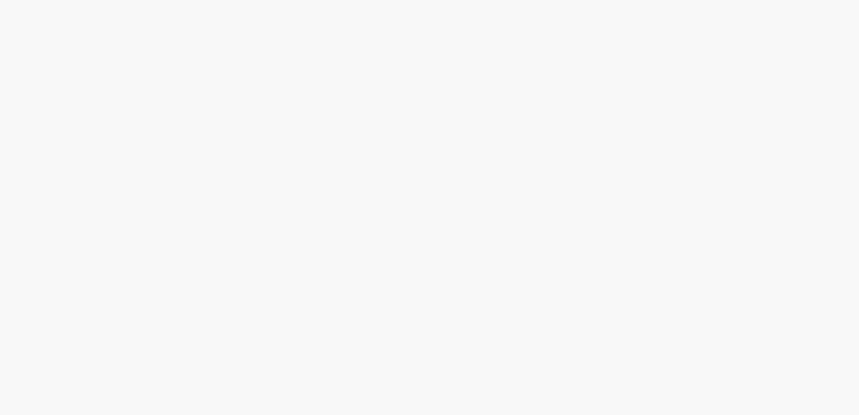
drag, startPoint x: 0, startPoint y: 0, endPoint x: 357, endPoint y: 206, distance: 411.9
click at [357, 206] on body at bounding box center [429, 207] width 859 height 415
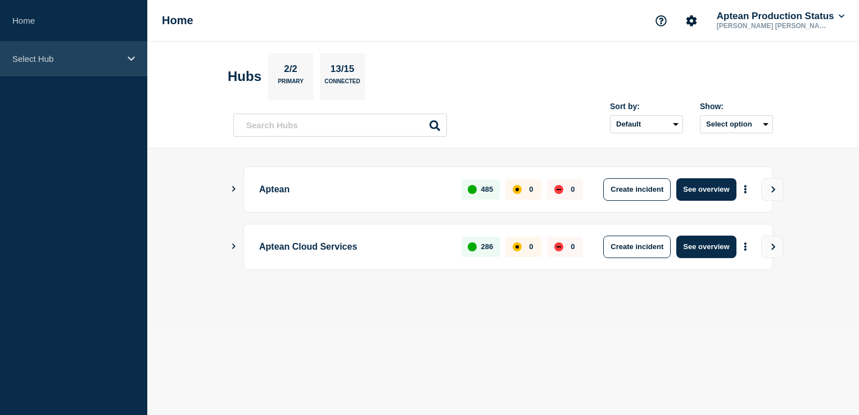
click at [123, 55] on div "Select Hub" at bounding box center [73, 59] width 147 height 34
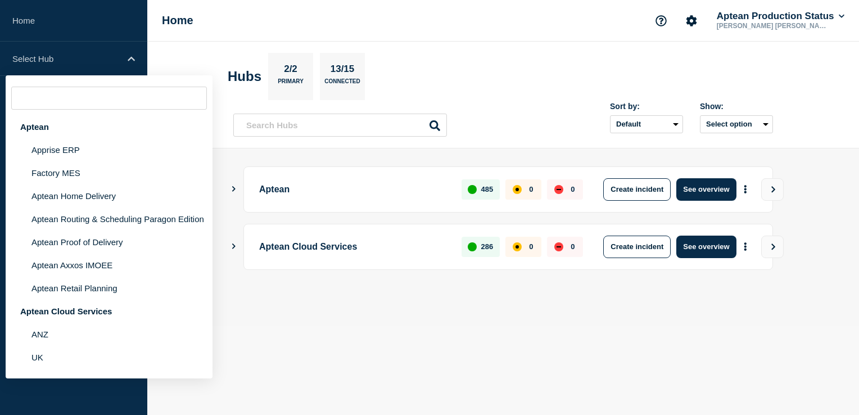
click at [95, 103] on input "text" at bounding box center [109, 98] width 196 height 23
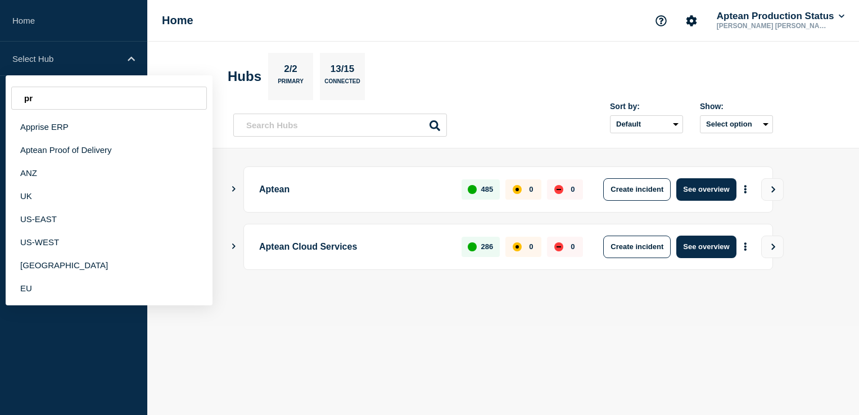
type input "p"
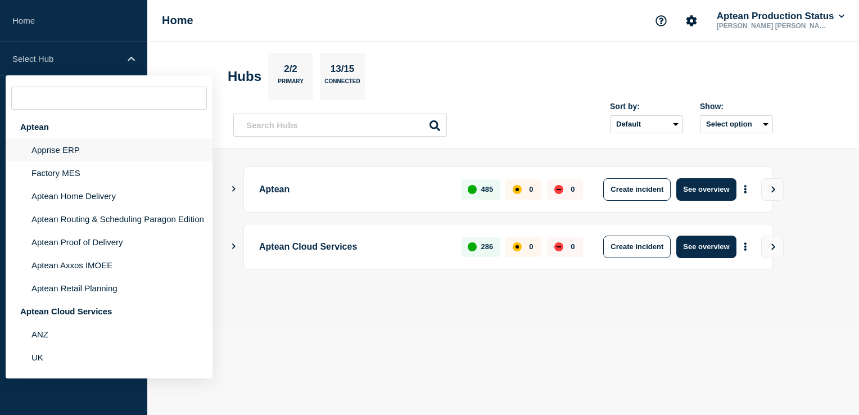
click at [83, 150] on li "Apprise ERP" at bounding box center [109, 149] width 207 height 23
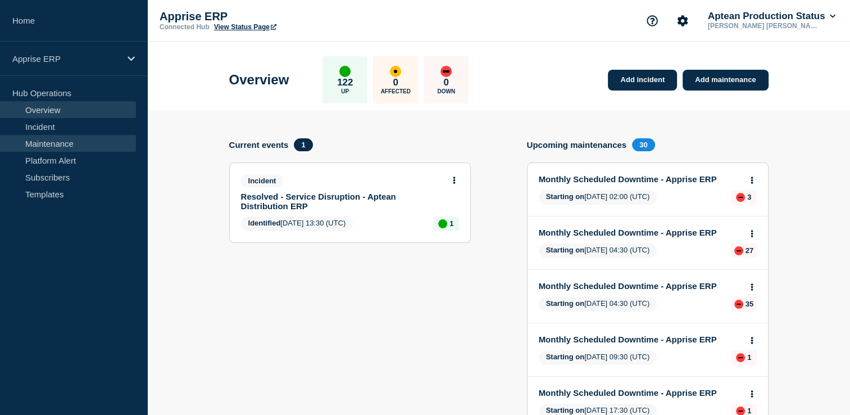
click at [60, 136] on link "Maintenance" at bounding box center [68, 143] width 136 height 17
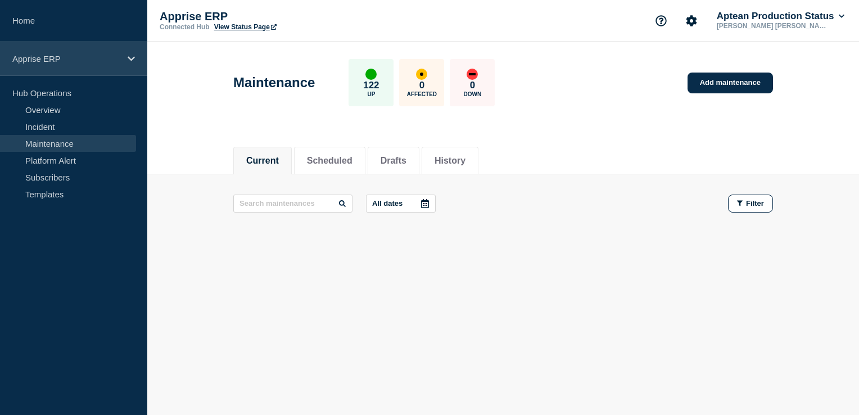
click at [110, 52] on div "Apprise ERP" at bounding box center [73, 59] width 147 height 34
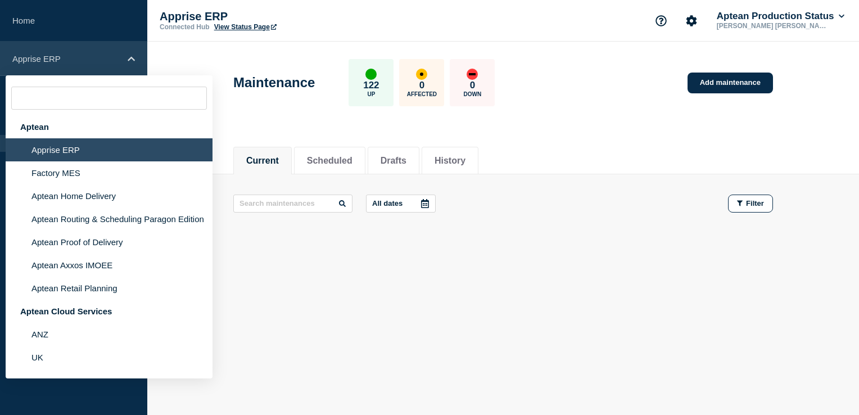
click at [125, 51] on div "Apprise ERP" at bounding box center [73, 59] width 147 height 34
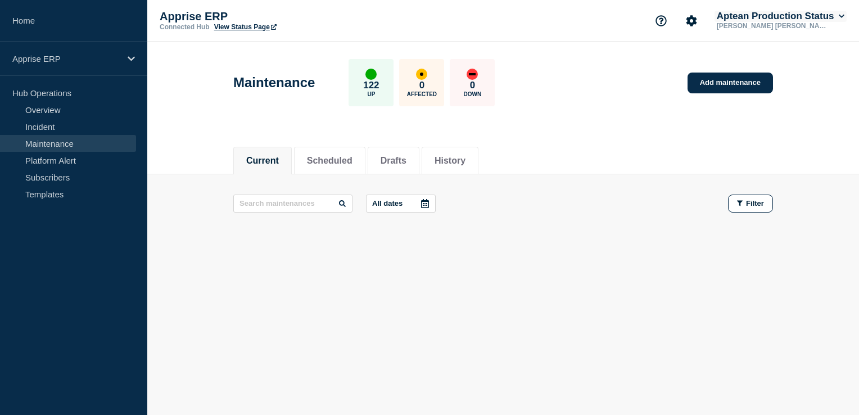
click at [835, 15] on button "Aptean Production Status" at bounding box center [780, 16] width 132 height 11
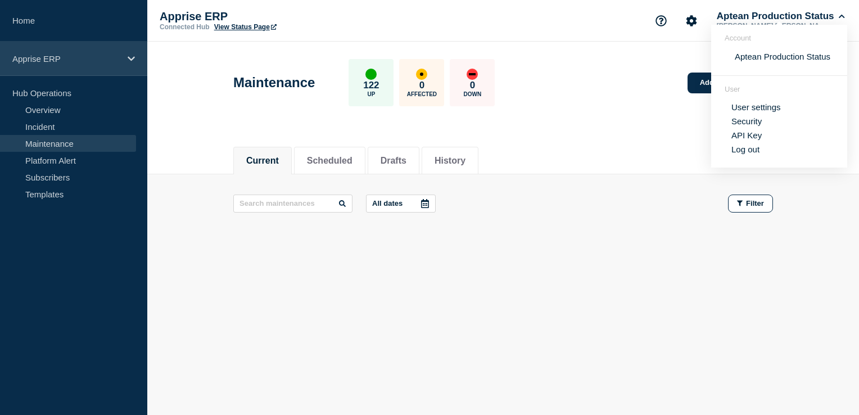
click at [84, 53] on div "Apprise ERP" at bounding box center [73, 59] width 147 height 34
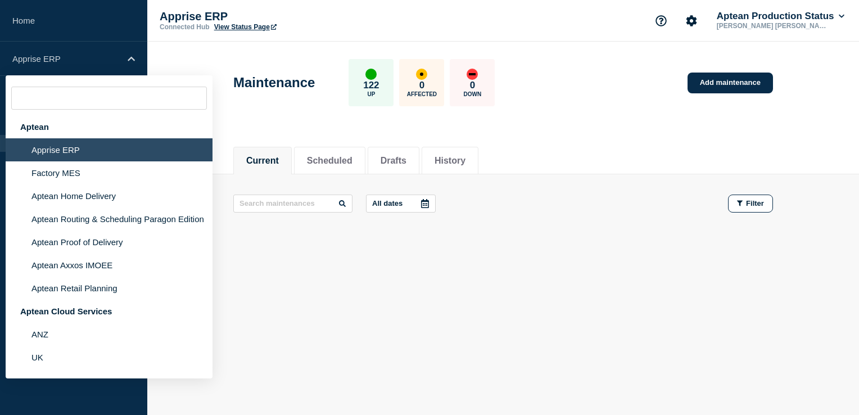
click at [54, 105] on input "text" at bounding box center [109, 98] width 196 height 23
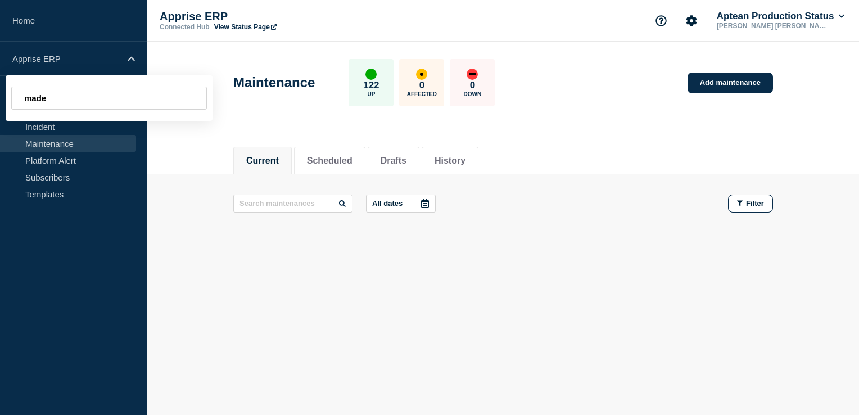
type input "made"
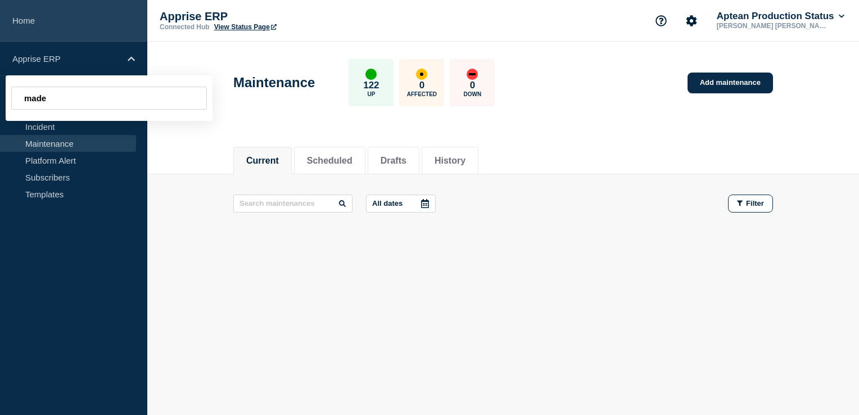
click at [25, 29] on link "Home" at bounding box center [73, 21] width 147 height 42
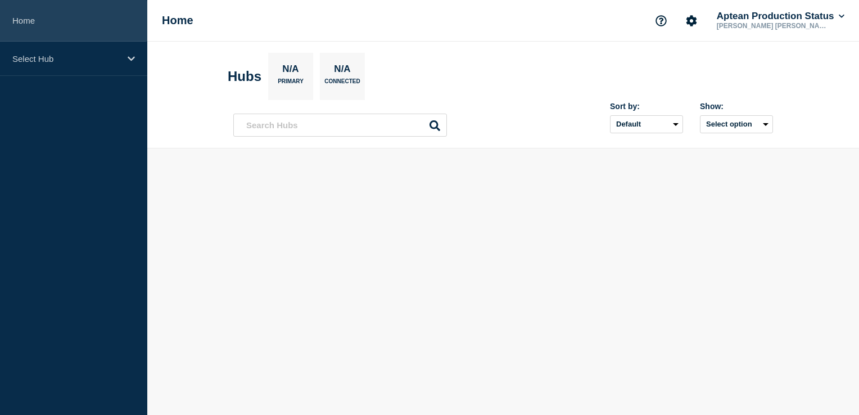
click at [27, 24] on link "Home" at bounding box center [73, 21] width 147 height 42
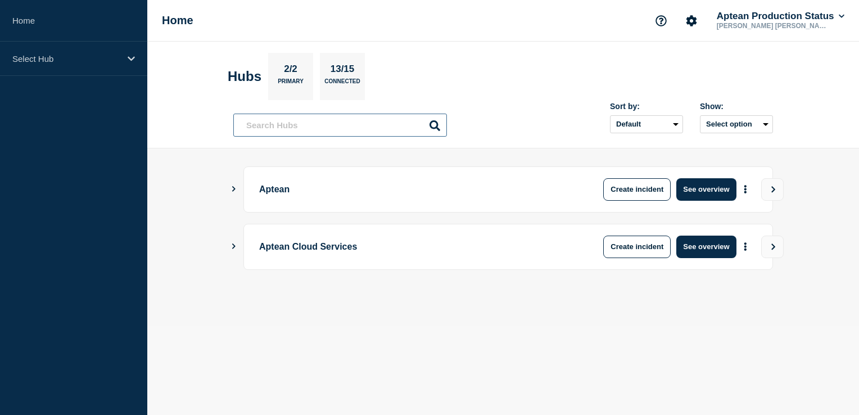
click at [267, 121] on input "text" at bounding box center [340, 125] width 214 height 23
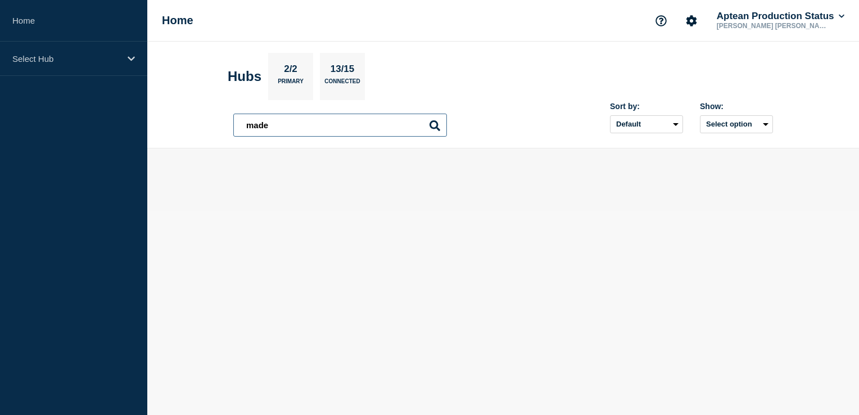
type input "made"
click at [393, 129] on input "made" at bounding box center [340, 125] width 214 height 23
click at [338, 92] on div "13/15 Connected" at bounding box center [342, 76] width 45 height 47
click at [294, 79] on p "Primary" at bounding box center [291, 84] width 26 height 12
click at [446, 125] on input "made" at bounding box center [340, 125] width 214 height 23
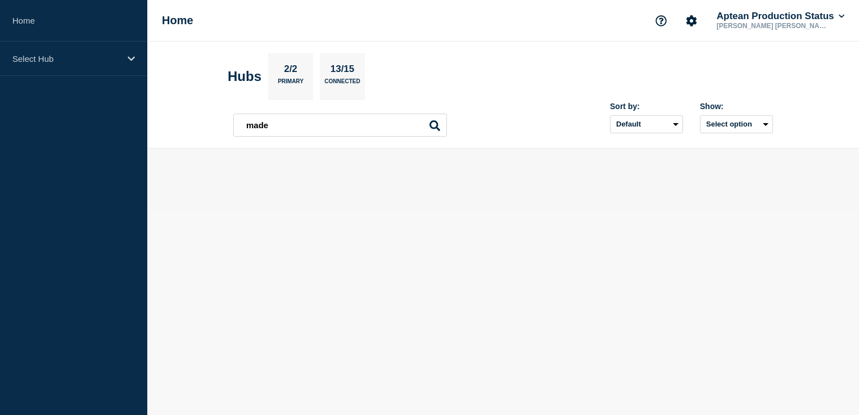
click at [438, 125] on icon at bounding box center [434, 125] width 11 height 11
click at [400, 125] on input "made" at bounding box center [340, 125] width 214 height 23
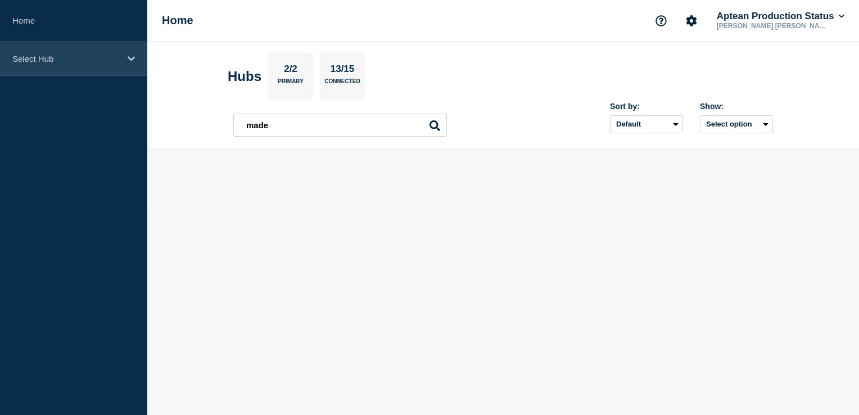
click at [128, 68] on div "Select Hub" at bounding box center [73, 59] width 147 height 34
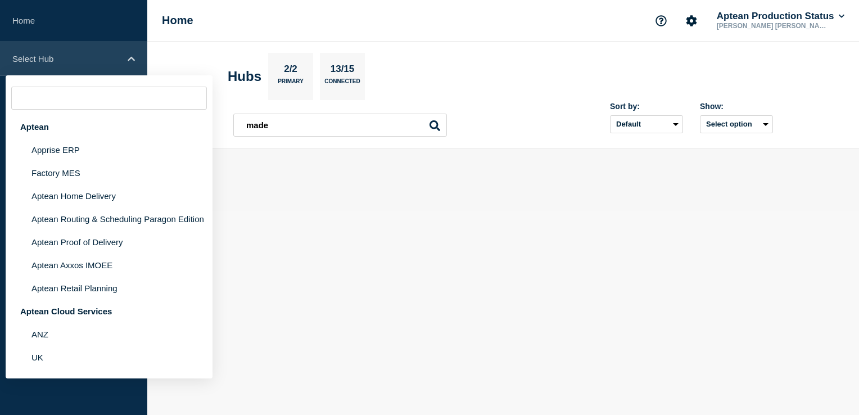
click at [99, 51] on div "Select Hub" at bounding box center [73, 59] width 147 height 34
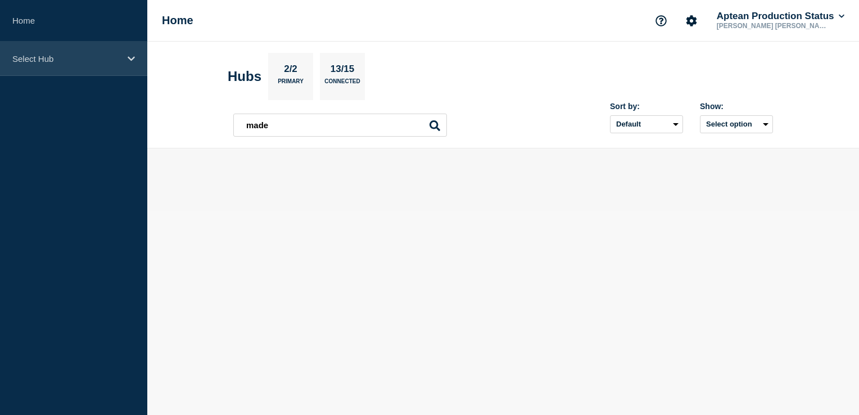
drag, startPoint x: 99, startPoint y: 51, endPoint x: 90, endPoint y: 44, distance: 11.2
click at [99, 51] on div "Select Hub" at bounding box center [73, 59] width 147 height 34
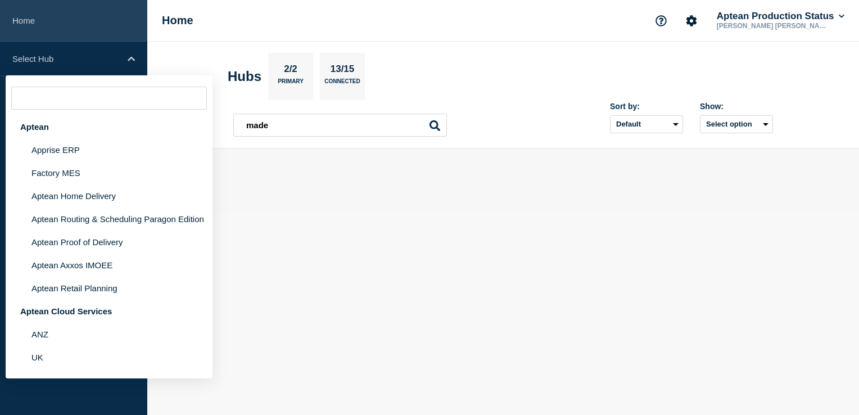
click at [69, 28] on link "Home" at bounding box center [73, 21] width 147 height 42
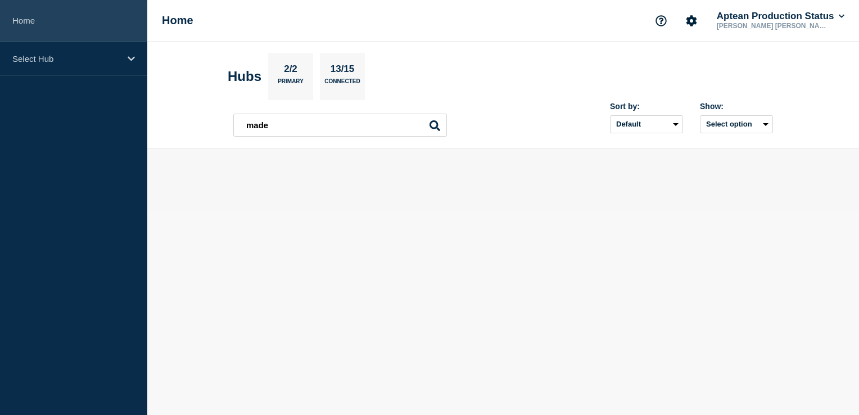
click at [69, 28] on link "Home" at bounding box center [73, 21] width 147 height 42
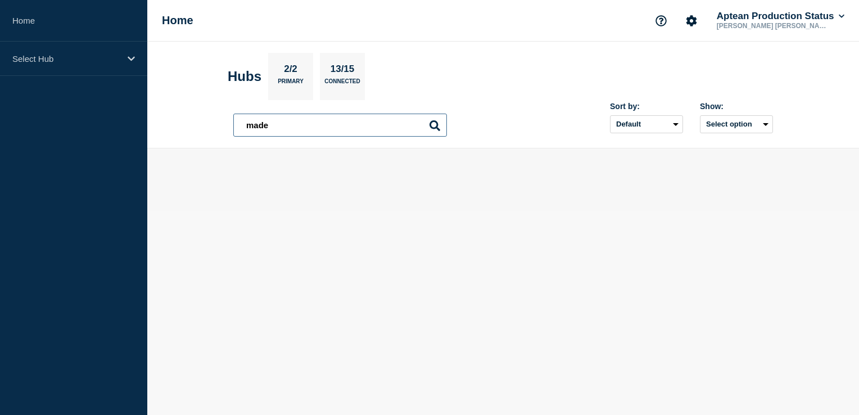
click at [290, 124] on input "made" at bounding box center [340, 125] width 214 height 23
click at [184, 24] on h1 "Home" at bounding box center [177, 20] width 31 height 13
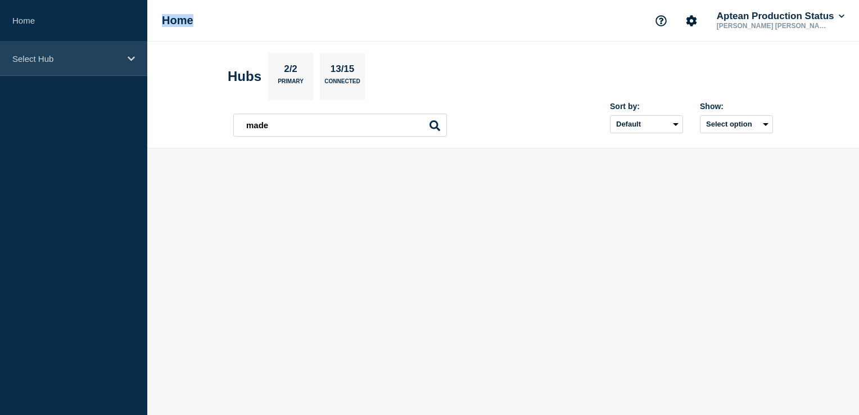
drag, startPoint x: 184, startPoint y: 24, endPoint x: 110, endPoint y: 62, distance: 82.9
click at [110, 61] on p "Select Hub" at bounding box center [66, 59] width 108 height 10
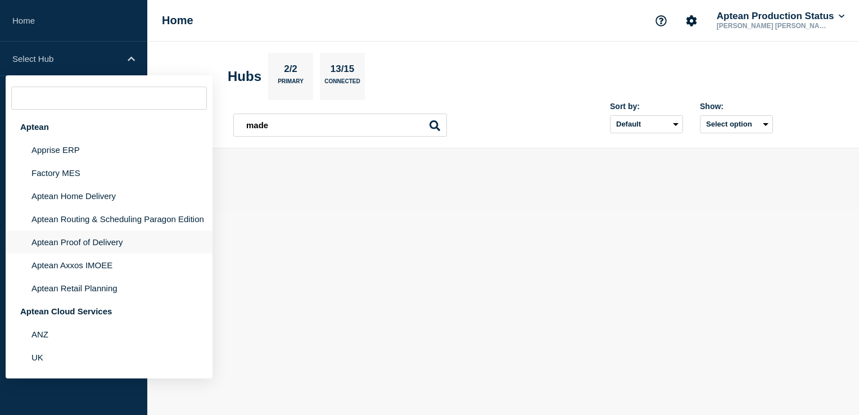
scroll to position [103, 0]
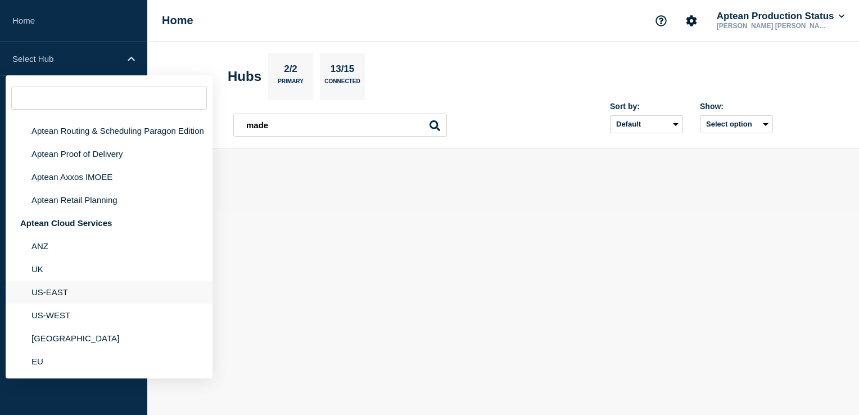
click at [60, 283] on li "US-EAST" at bounding box center [109, 291] width 207 height 23
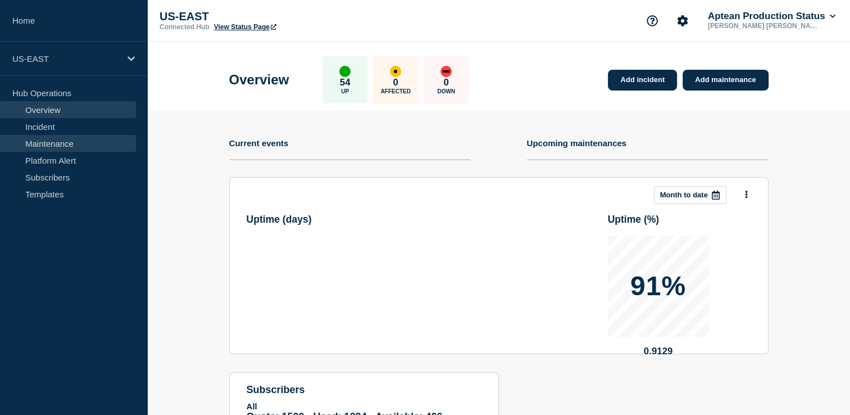
click at [96, 141] on link "Maintenance" at bounding box center [68, 143] width 136 height 17
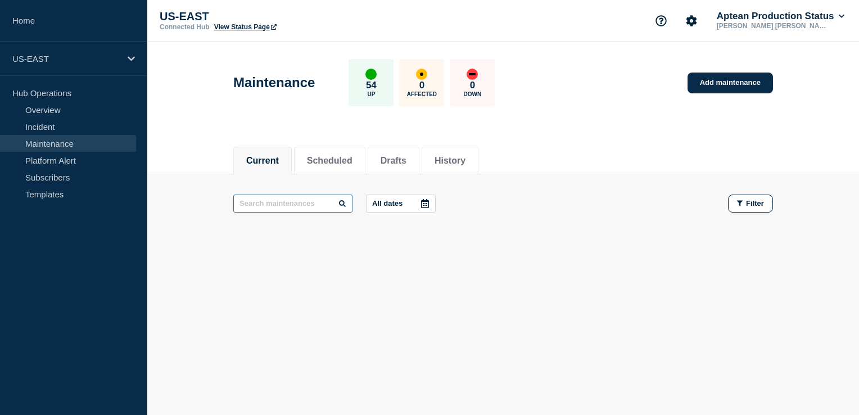
click at [301, 205] on input "text" at bounding box center [292, 203] width 119 height 18
type input "m"
click at [72, 193] on link "Templates" at bounding box center [68, 193] width 136 height 17
click at [53, 190] on link "Templates" at bounding box center [68, 193] width 136 height 17
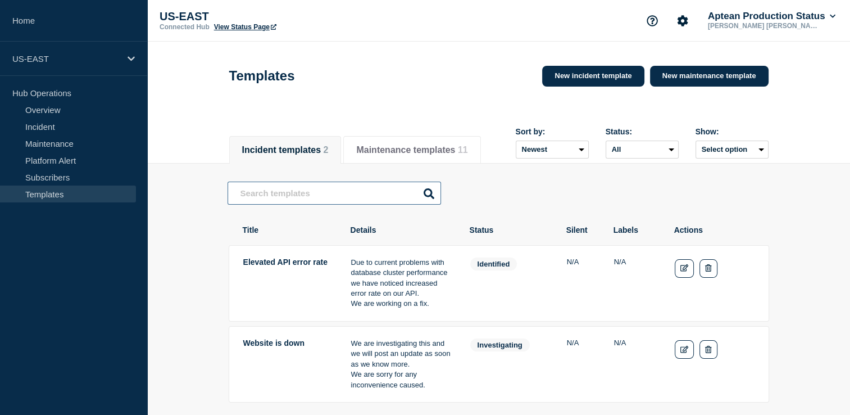
click at [283, 194] on input "text" at bounding box center [335, 193] width 214 height 23
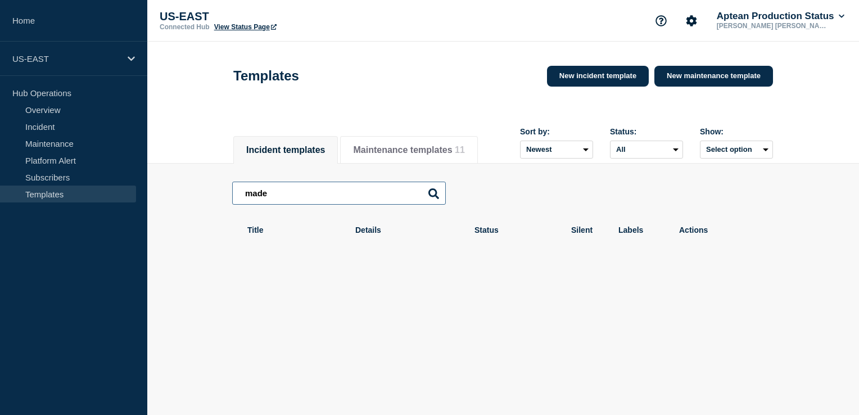
type input "made"
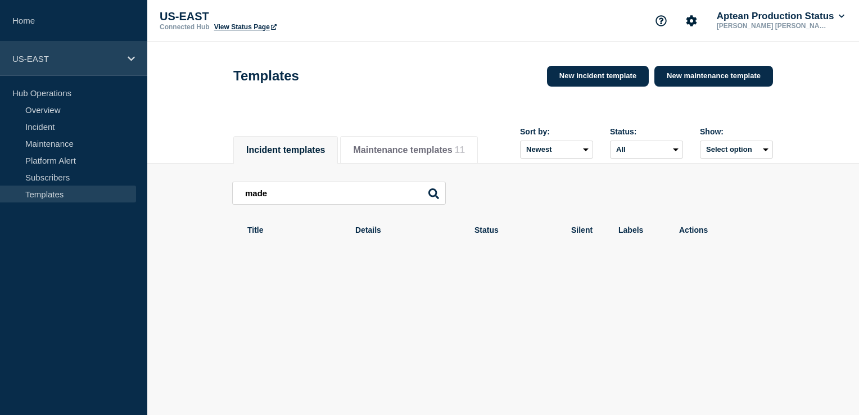
click at [72, 66] on div "US-EAST" at bounding box center [73, 59] width 147 height 34
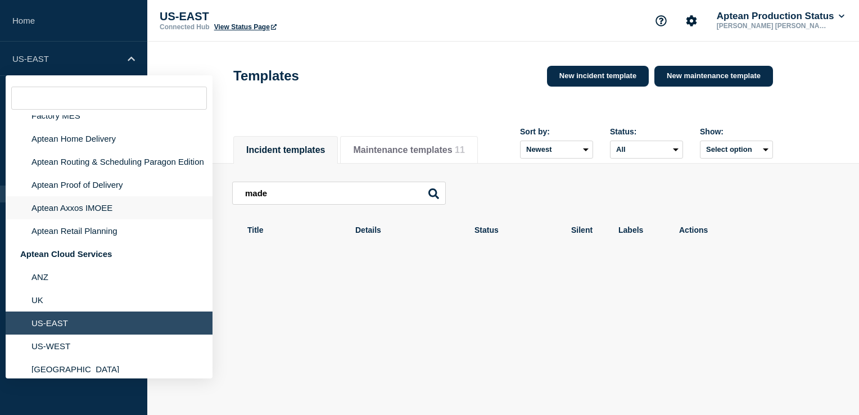
scroll to position [103, 0]
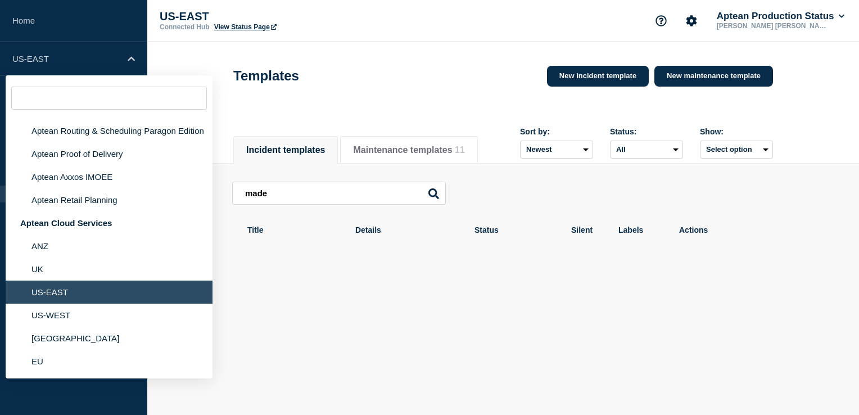
click at [310, 308] on div "Incident templates Maintenance templates Incident templates Maintenance templat…" at bounding box center [502, 245] width 711 height 241
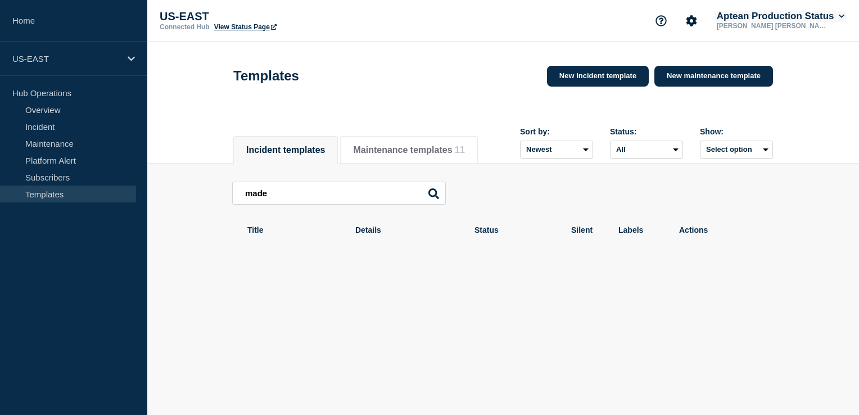
click at [792, 17] on button "Aptean Production Status" at bounding box center [780, 16] width 132 height 11
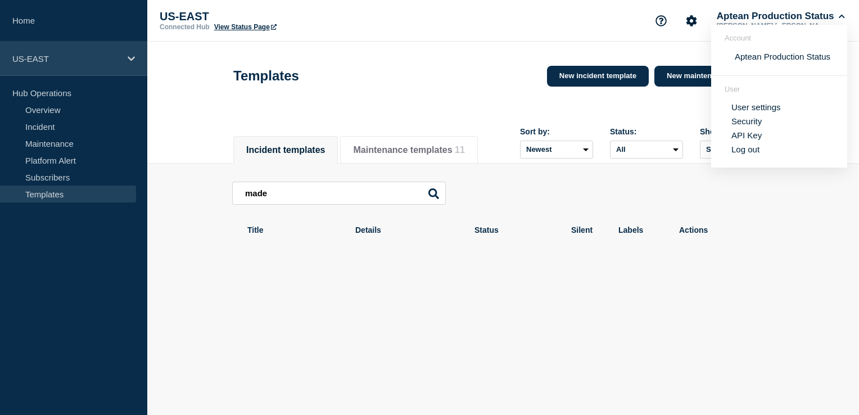
click at [52, 52] on div "US-EAST" at bounding box center [73, 59] width 147 height 34
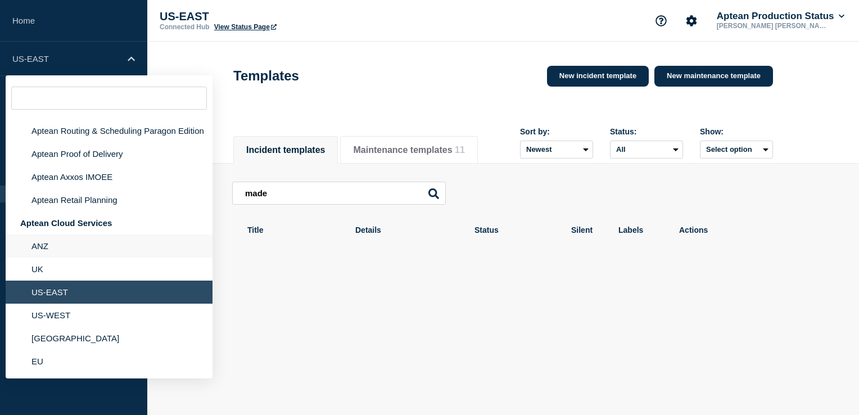
click at [42, 247] on li "ANZ" at bounding box center [109, 245] width 207 height 23
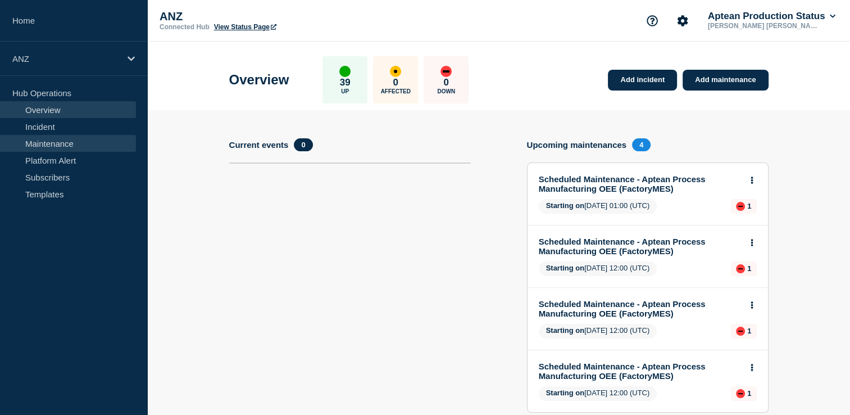
click at [62, 137] on link "Maintenance" at bounding box center [68, 143] width 136 height 17
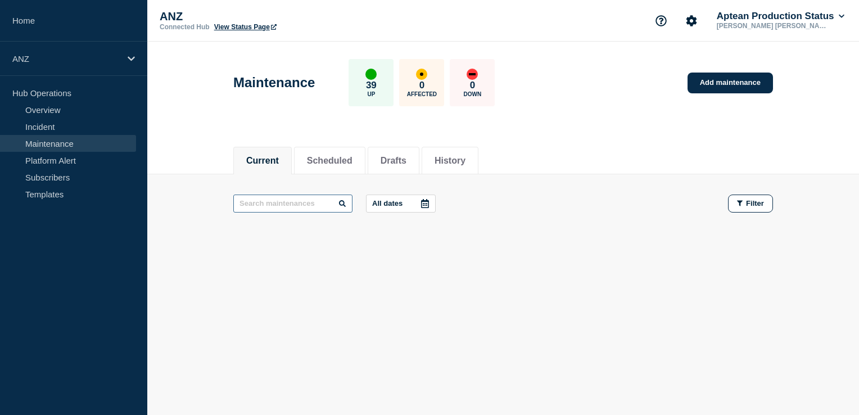
click at [294, 209] on input "text" at bounding box center [292, 203] width 119 height 18
type input "s"
type input "made"
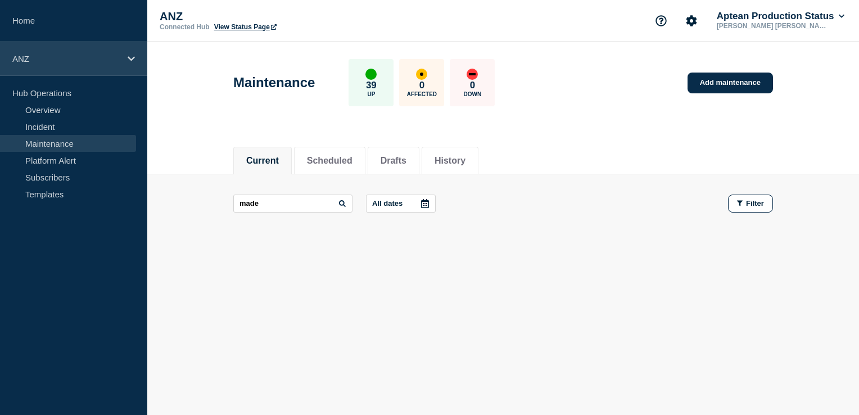
click at [72, 48] on div "ANZ" at bounding box center [73, 59] width 147 height 34
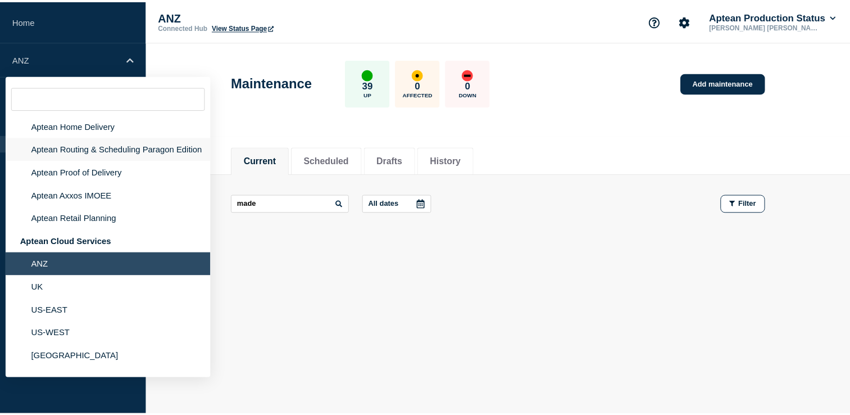
scroll to position [103, 0]
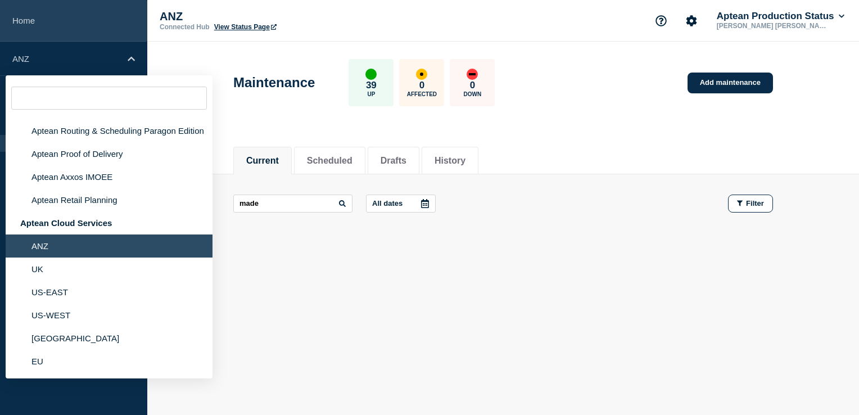
click at [54, 15] on link "Home" at bounding box center [73, 21] width 147 height 42
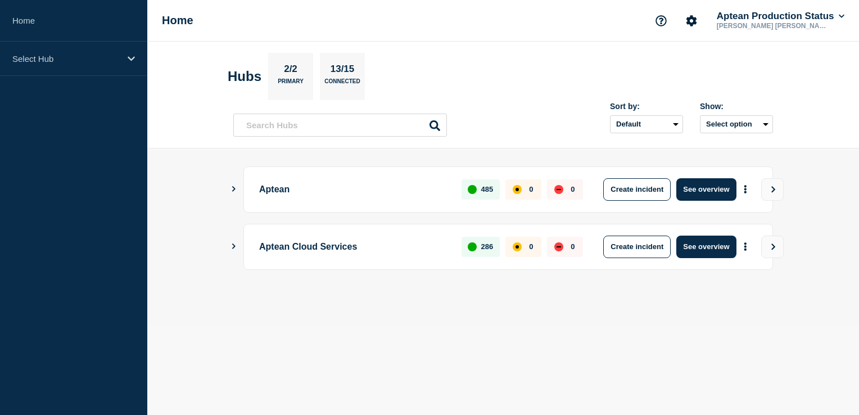
click at [232, 188] on icon "Show Connected Hubs" at bounding box center [233, 189] width 7 height 6
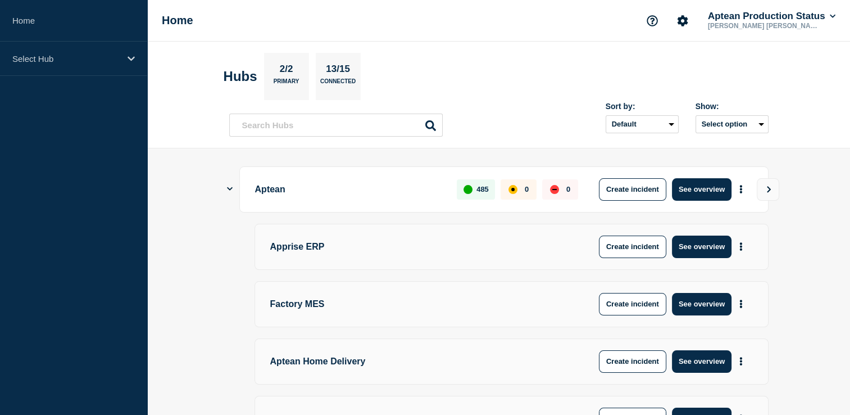
click at [234, 185] on div "Aptean 485 0 0 Create incident See overview" at bounding box center [498, 189] width 539 height 46
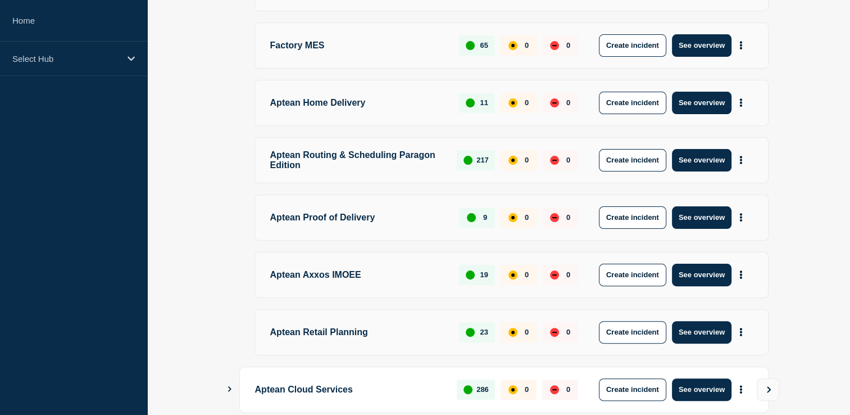
scroll to position [281, 0]
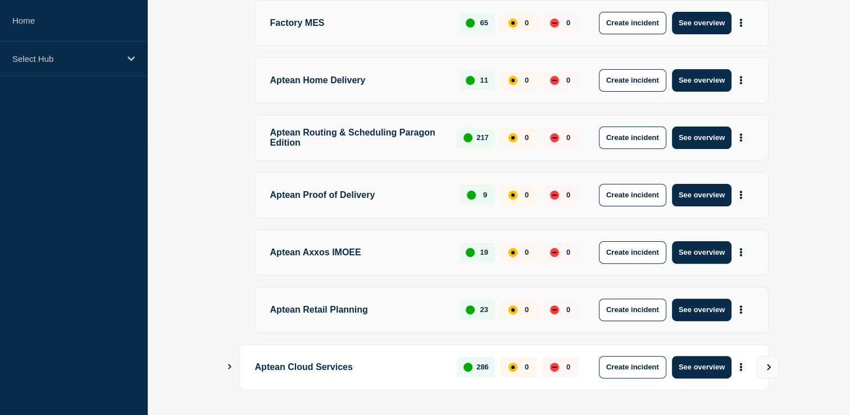
click at [228, 368] on icon "Show Connected Hubs" at bounding box center [229, 367] width 7 height 6
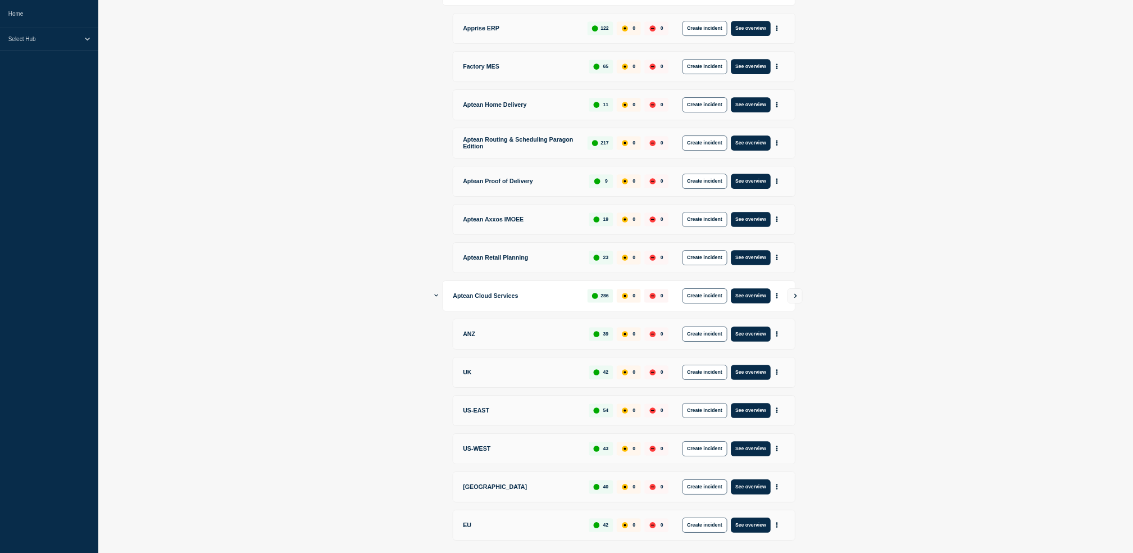
scroll to position [0, 0]
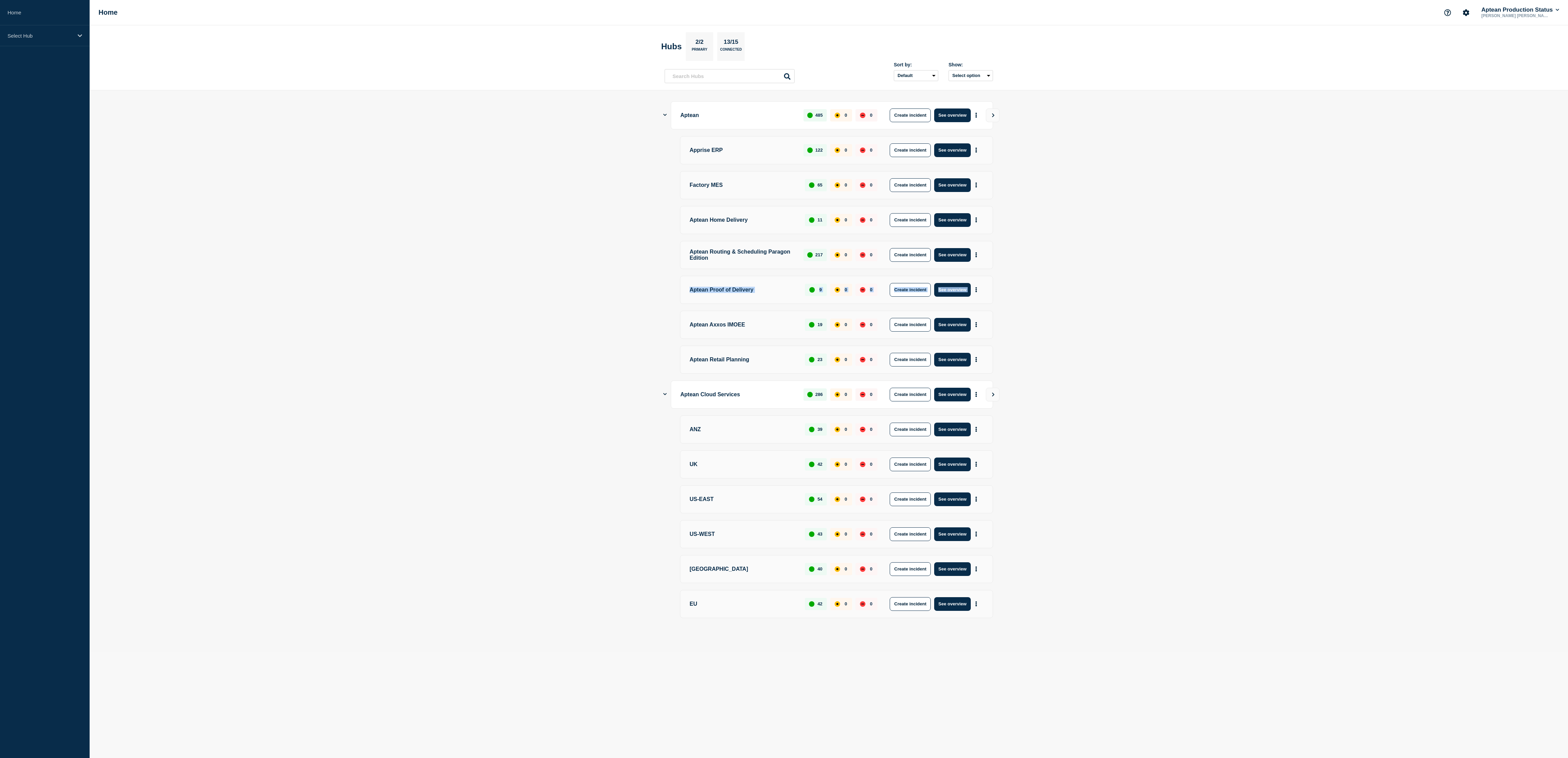
drag, startPoint x: 496, startPoint y: 1, endPoint x: 561, endPoint y: 312, distance: 317.7
click at [522, 252] on main "Aptean 485 0 0 Create incident See overview Apprise ERP 122 0 0 Create incident…" at bounding box center [828, 371] width 1479 height 561
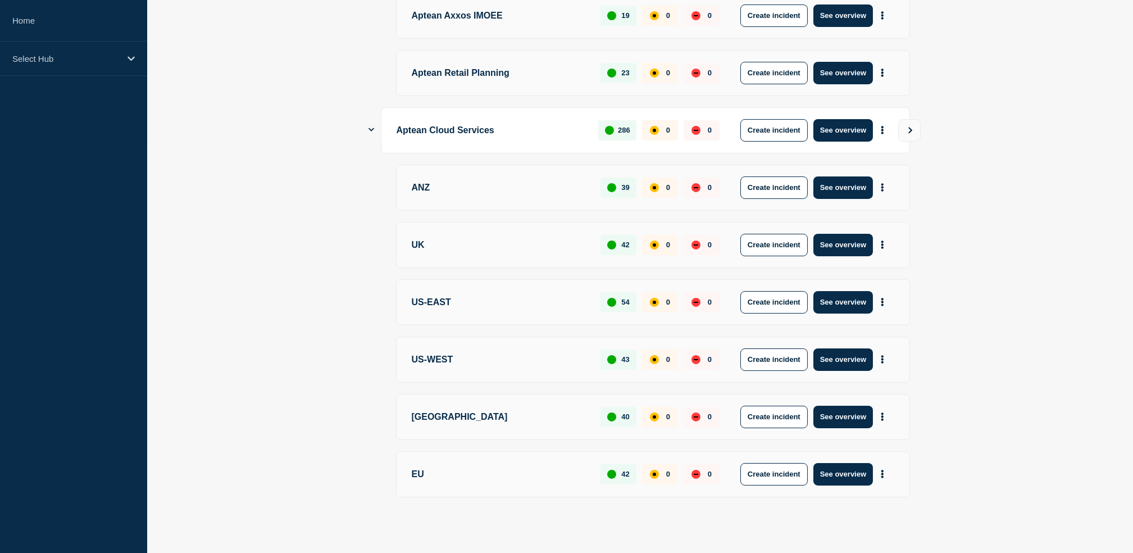
scroll to position [522, 0]
click at [488, 304] on p "US-EAST" at bounding box center [500, 302] width 176 height 22
click at [546, 291] on p "US-EAST" at bounding box center [500, 302] width 176 height 22
click at [446, 300] on p "US-EAST" at bounding box center [500, 302] width 176 height 22
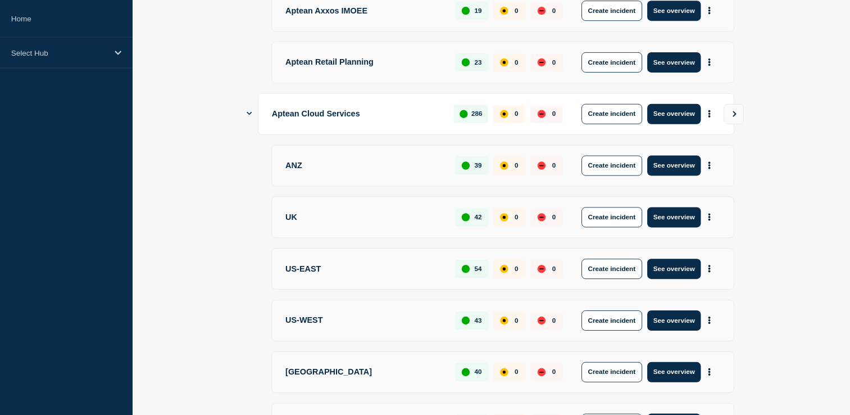
scroll to position [521, 0]
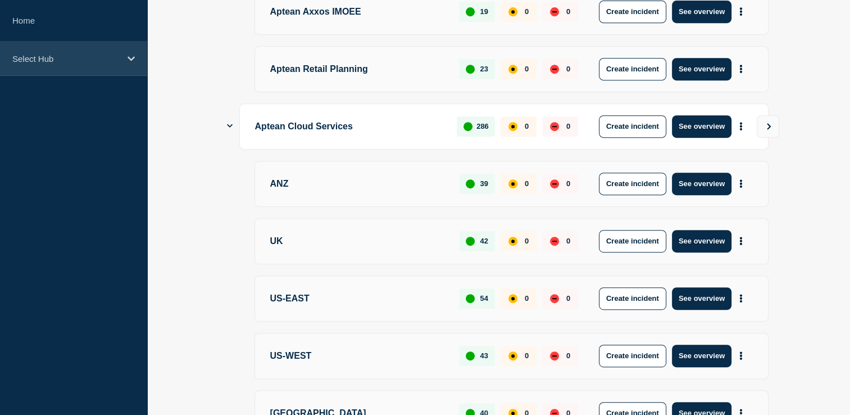
drag, startPoint x: 1028, startPoint y: 0, endPoint x: 93, endPoint y: 69, distance: 937.1
click at [93, 69] on div "Select Hub" at bounding box center [73, 59] width 147 height 34
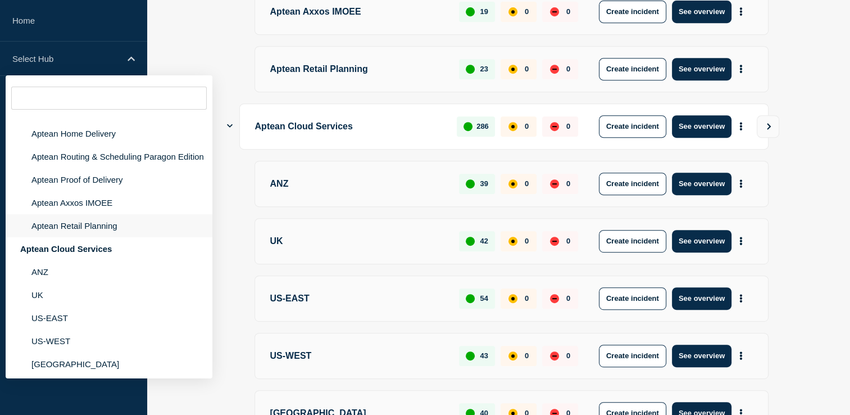
scroll to position [103, 0]
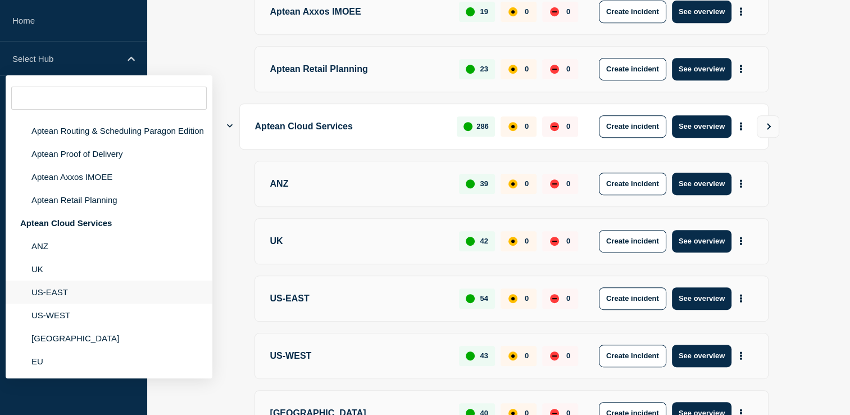
click at [67, 287] on li "US-EAST" at bounding box center [109, 291] width 207 height 23
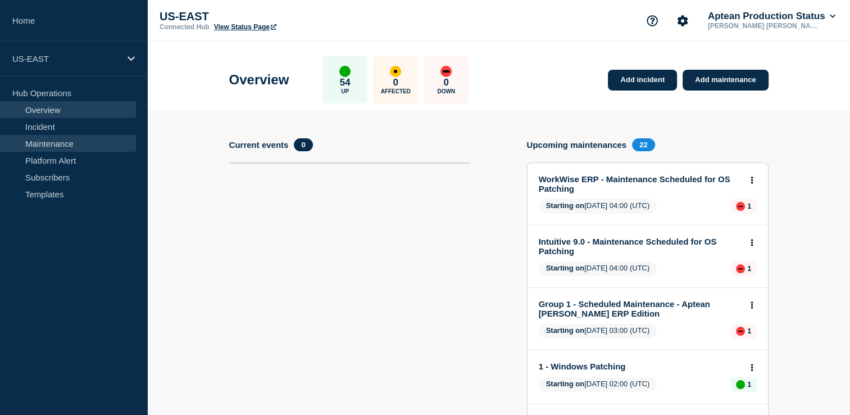
click at [90, 147] on link "Maintenance" at bounding box center [68, 143] width 136 height 17
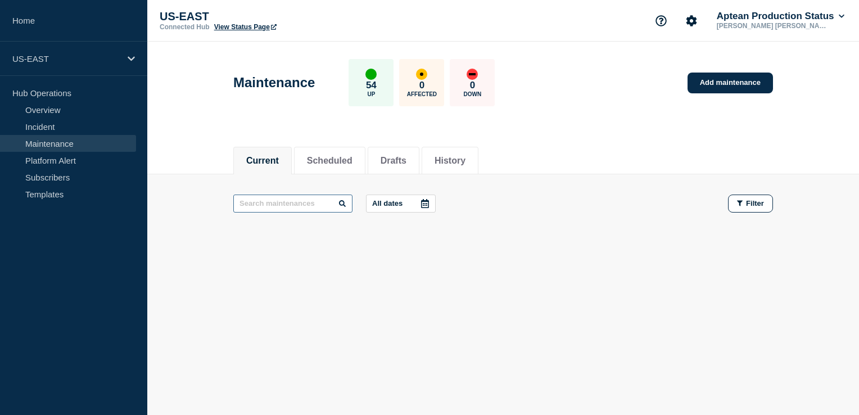
click at [321, 206] on input "text" at bounding box center [292, 203] width 119 height 18
type input "made"
click at [346, 164] on button "Scheduled" at bounding box center [330, 161] width 46 height 10
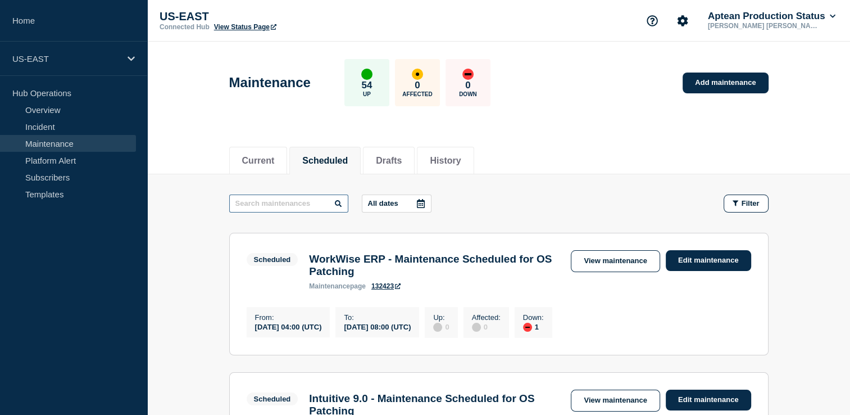
click at [296, 201] on input "text" at bounding box center [288, 203] width 119 height 18
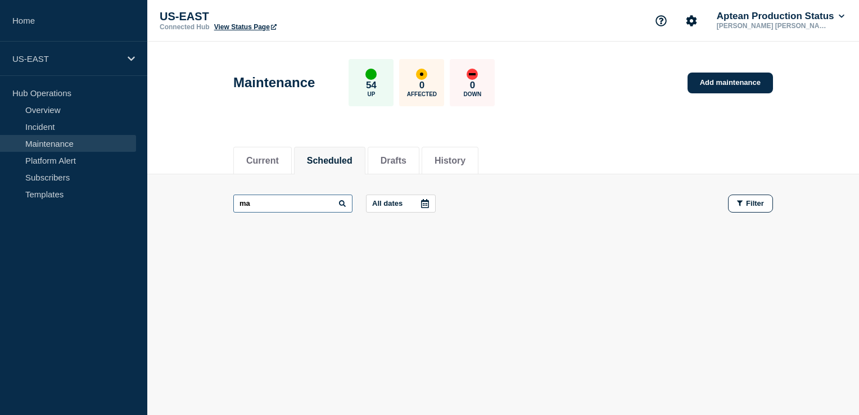
type input "m"
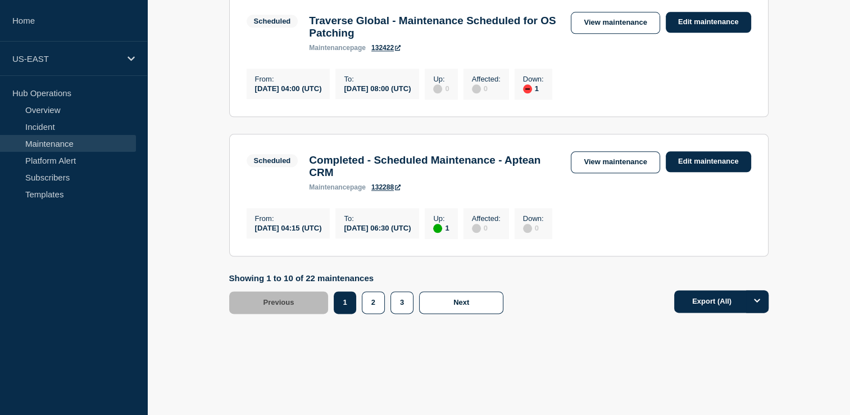
scroll to position [1382, 0]
click at [362, 296] on button "2" at bounding box center [373, 302] width 23 height 22
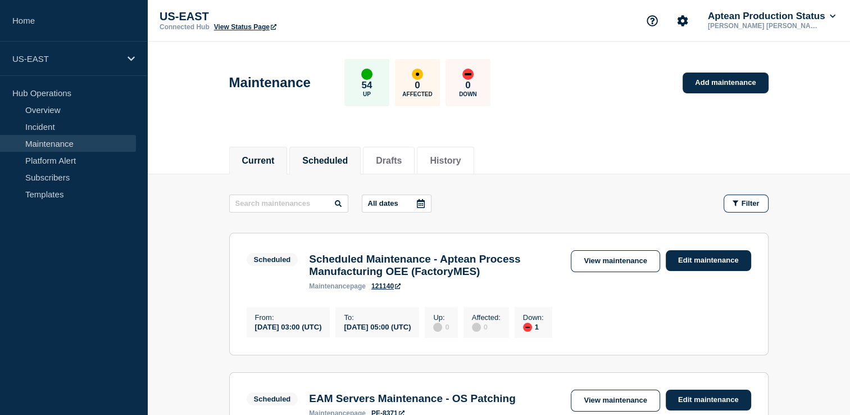
click at [261, 156] on button "Current" at bounding box center [258, 161] width 33 height 10
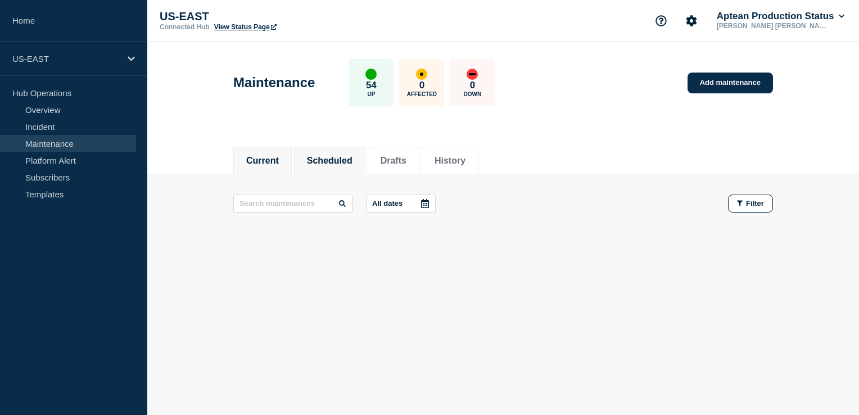
click at [341, 161] on button "Scheduled" at bounding box center [330, 161] width 46 height 10
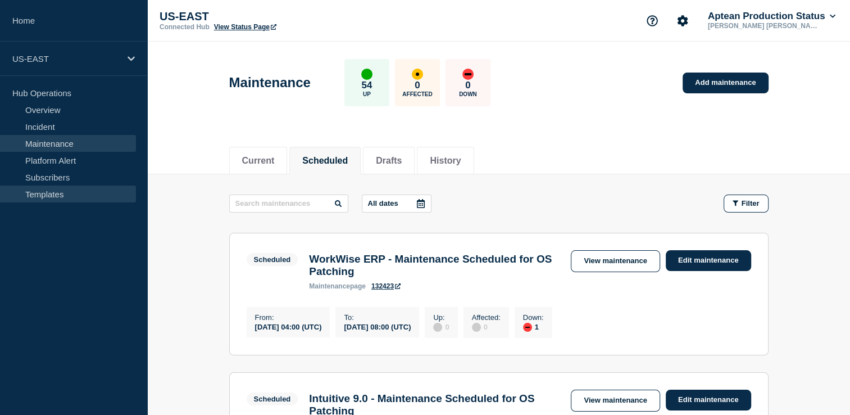
click at [38, 187] on link "Templates" at bounding box center [68, 193] width 136 height 17
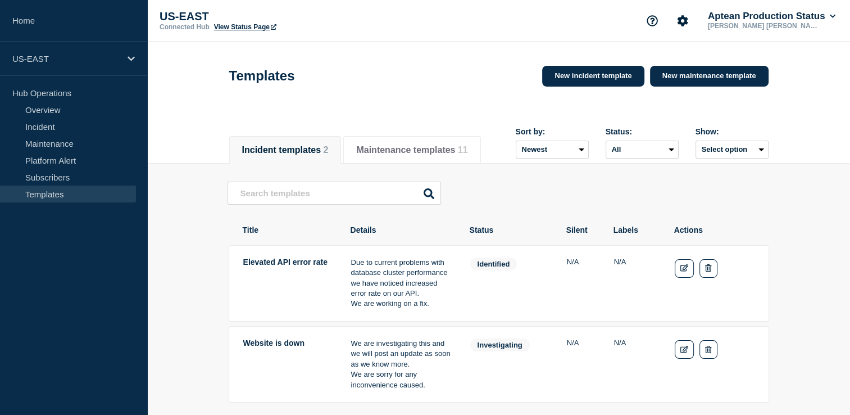
click at [309, 181] on div "Elevated API error rate Due to current problems with database cluster performan…" at bounding box center [499, 300] width 543 height 272
click at [303, 197] on input "text" at bounding box center [335, 193] width 214 height 23
click at [409, 145] on button "Maintenance templates 11" at bounding box center [411, 150] width 111 height 10
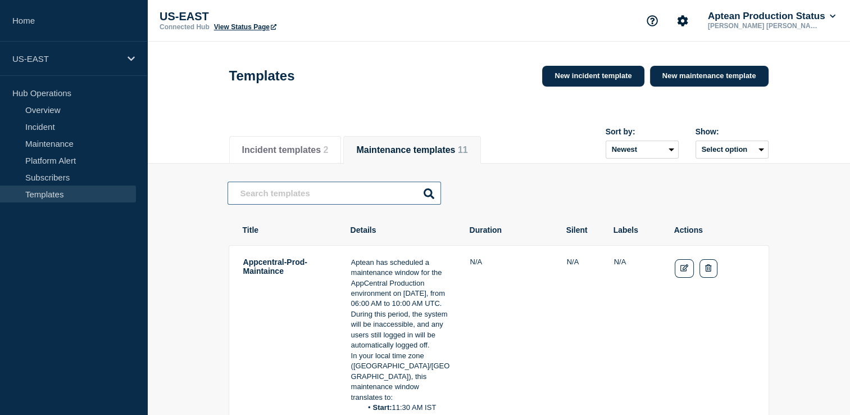
click at [277, 197] on input "text" at bounding box center [335, 193] width 214 height 23
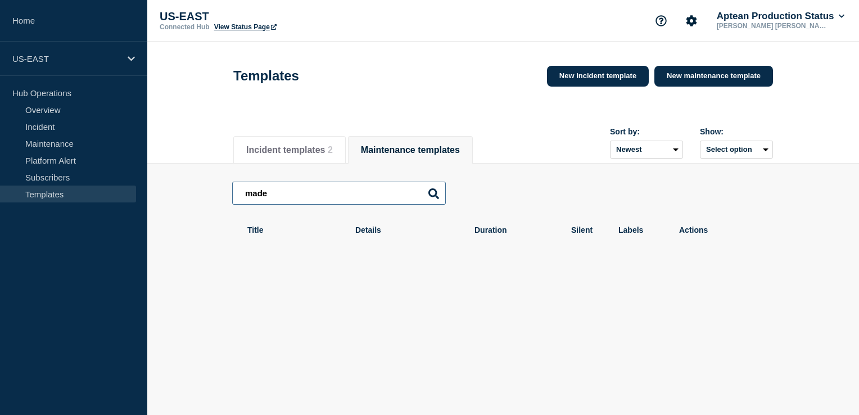
click at [307, 202] on input "made" at bounding box center [339, 193] width 214 height 23
type input "made"
click at [296, 155] on button "Incident templates 2" at bounding box center [289, 150] width 87 height 10
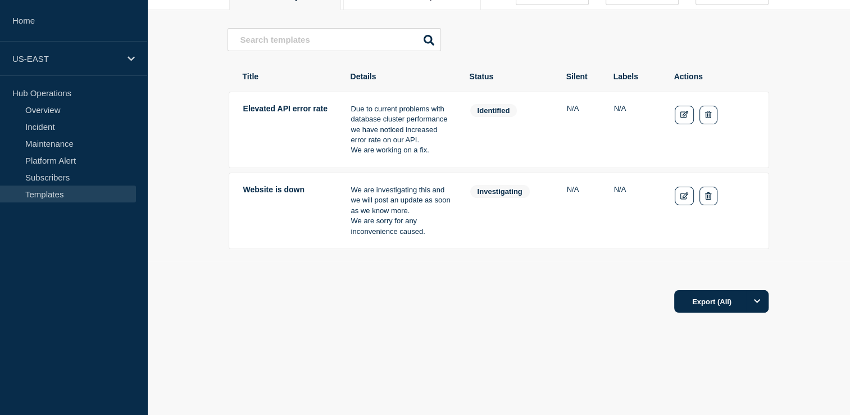
scroll to position [43, 0]
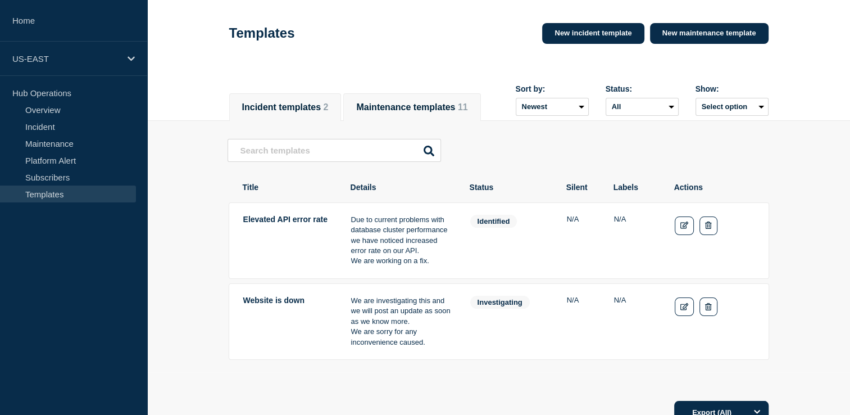
click at [440, 102] on button "Maintenance templates 11" at bounding box center [411, 107] width 111 height 10
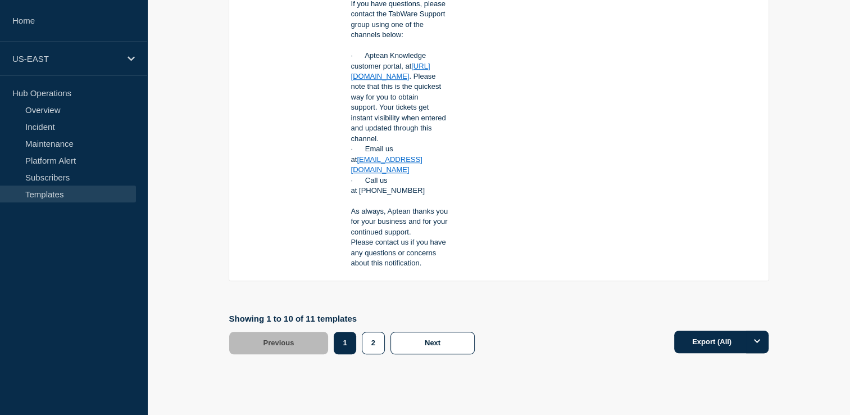
scroll to position [5021, 0]
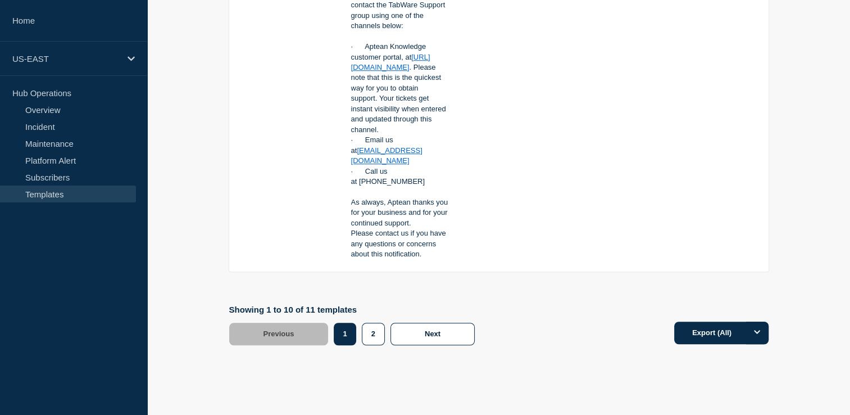
click at [362, 323] on div "1" at bounding box center [376, 334] width 29 height 22
click at [365, 323] on button "2" at bounding box center [373, 334] width 23 height 22
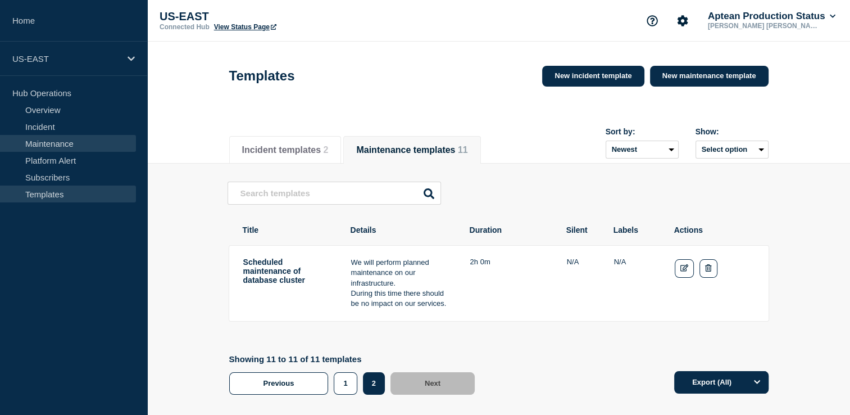
click at [79, 143] on link "Maintenance" at bounding box center [68, 143] width 136 height 17
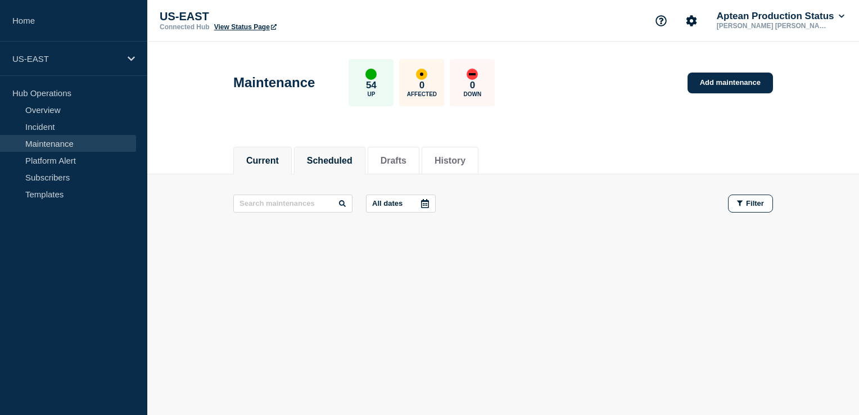
click at [333, 159] on button "Scheduled" at bounding box center [330, 161] width 46 height 10
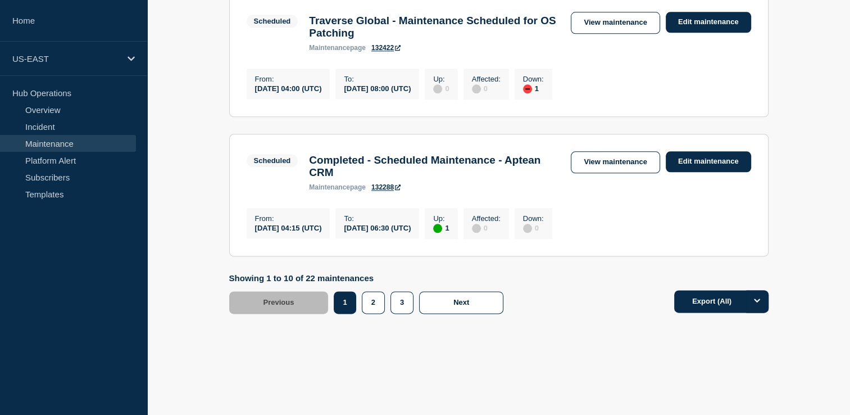
scroll to position [1349, 0]
click at [371, 314] on button "2" at bounding box center [373, 302] width 23 height 22
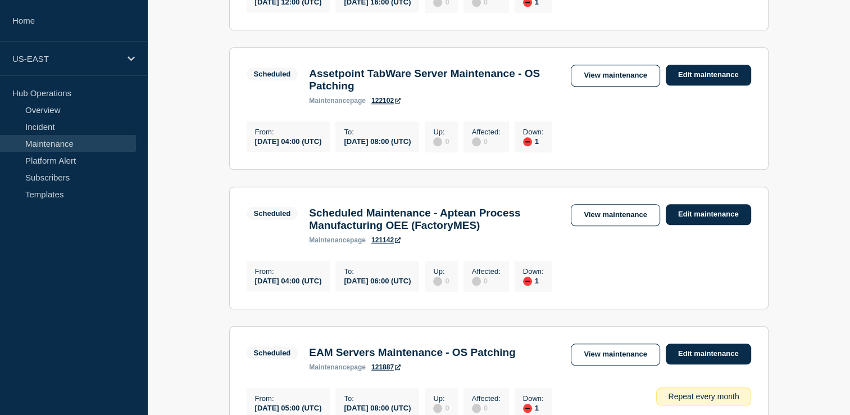
scroll to position [1353, 0]
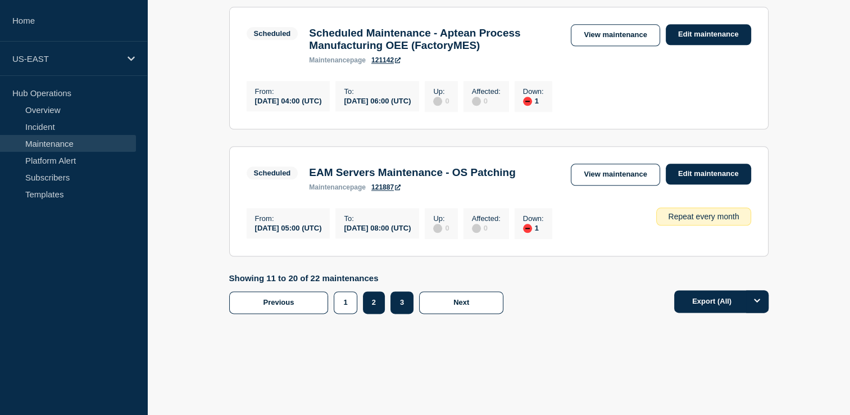
click at [404, 311] on button "3" at bounding box center [402, 302] width 23 height 22
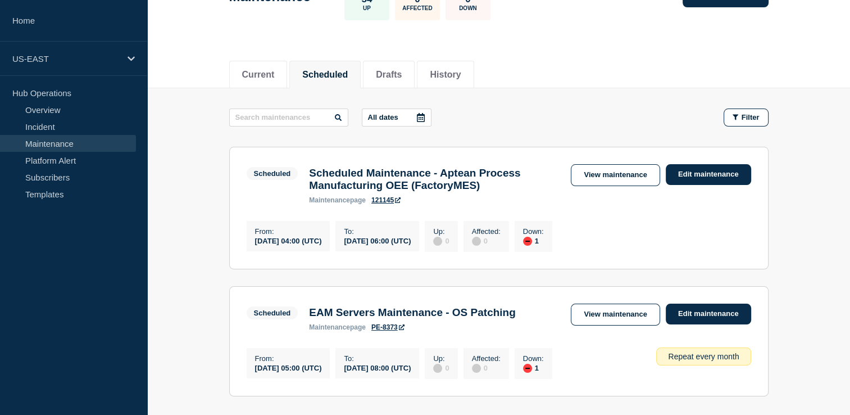
scroll to position [169, 0]
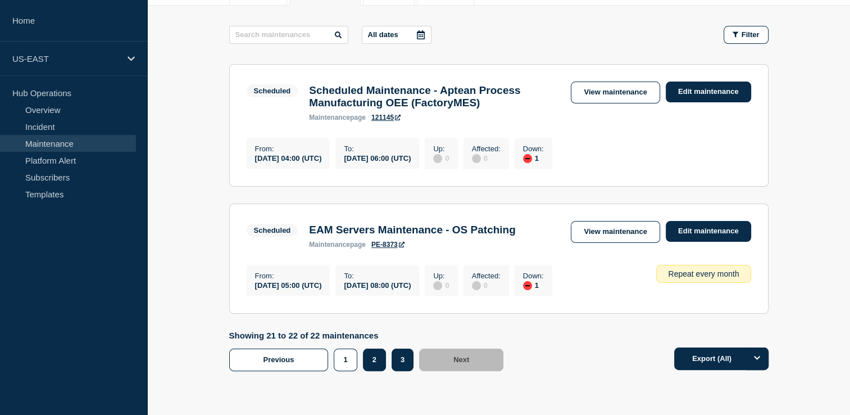
click at [382, 370] on button "2" at bounding box center [374, 359] width 23 height 22
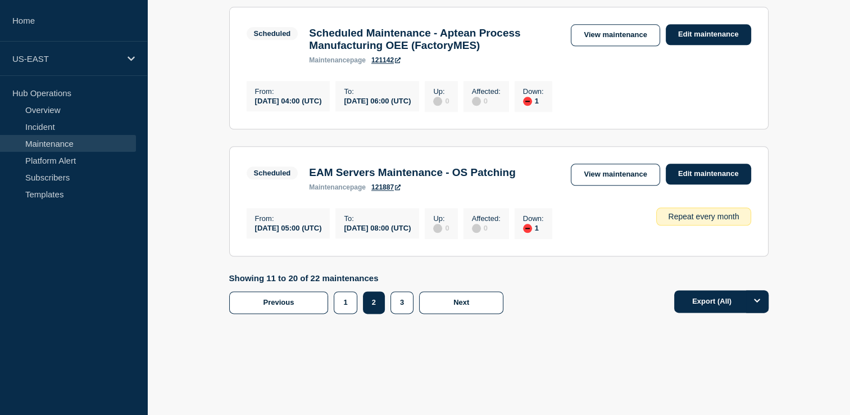
scroll to position [1353, 0]
click at [408, 303] on button "3" at bounding box center [402, 302] width 23 height 22
click at [366, 309] on button "2" at bounding box center [374, 302] width 23 height 22
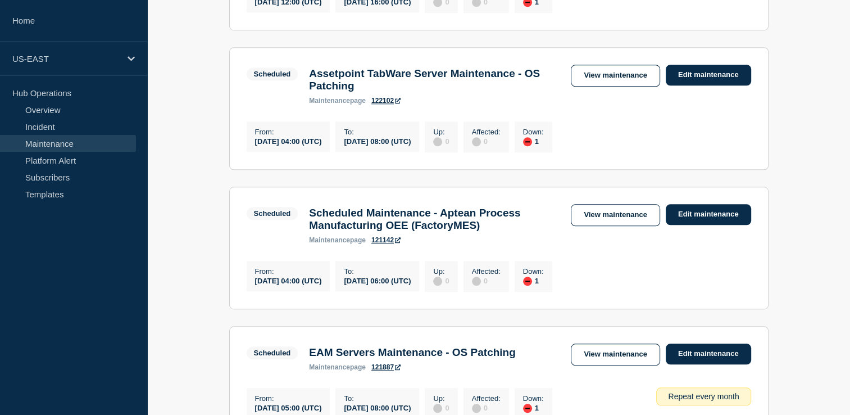
scroll to position [1353, 0]
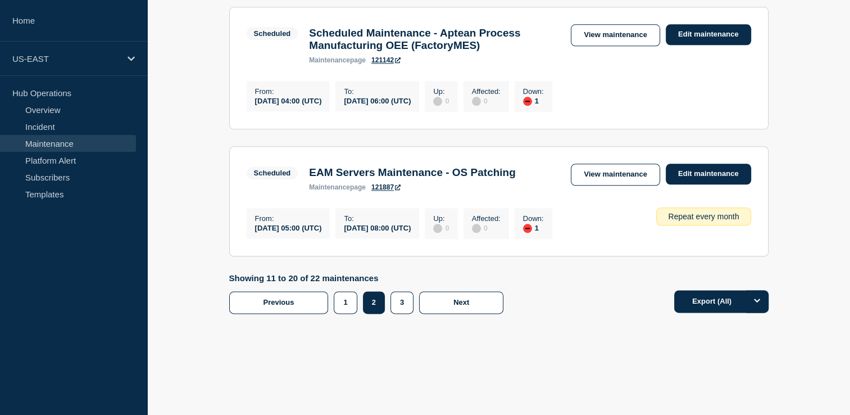
click at [363, 302] on div "1" at bounding box center [377, 302] width 28 height 22
click at [353, 302] on button "1" at bounding box center [345, 302] width 23 height 22
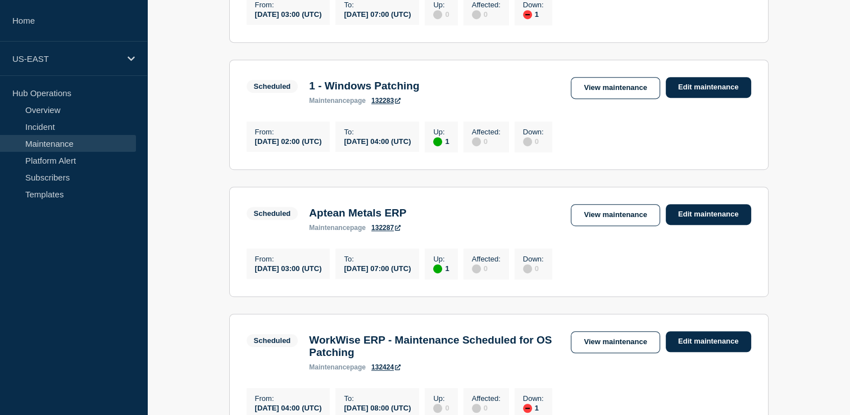
scroll to position [510, 0]
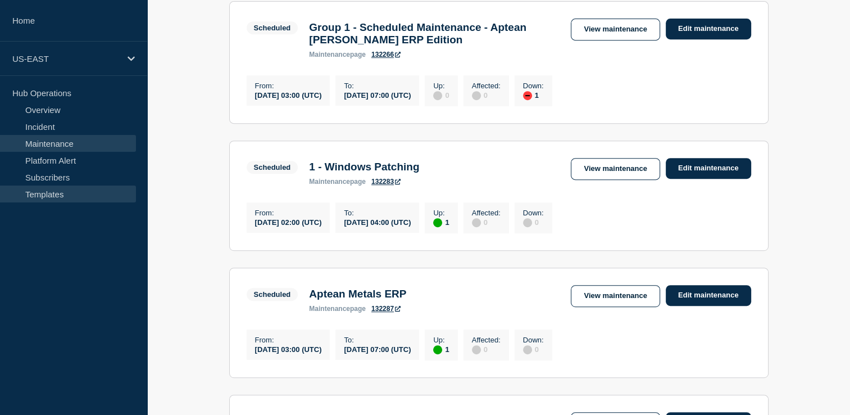
click at [79, 189] on link "Templates" at bounding box center [68, 193] width 136 height 17
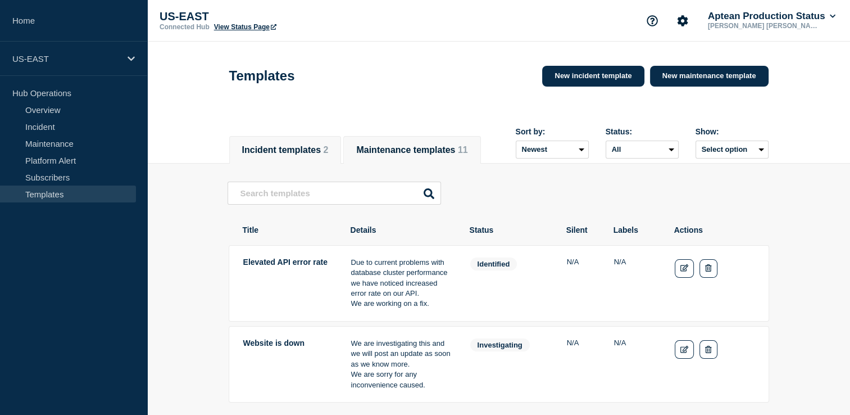
click at [409, 150] on button "Maintenance templates 11" at bounding box center [411, 150] width 111 height 10
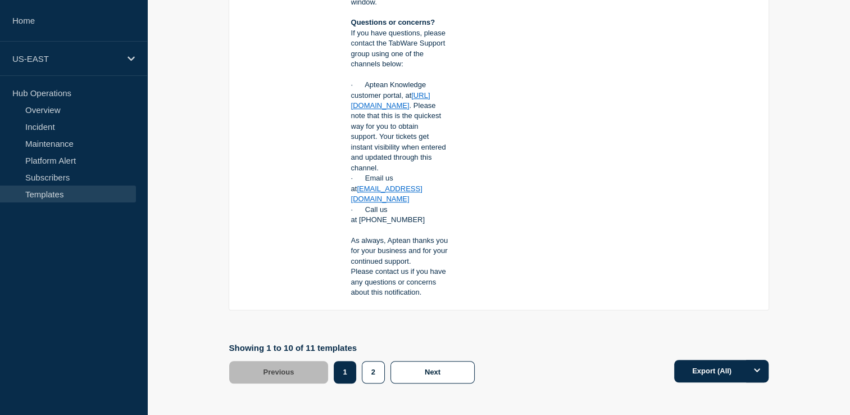
scroll to position [5021, 0]
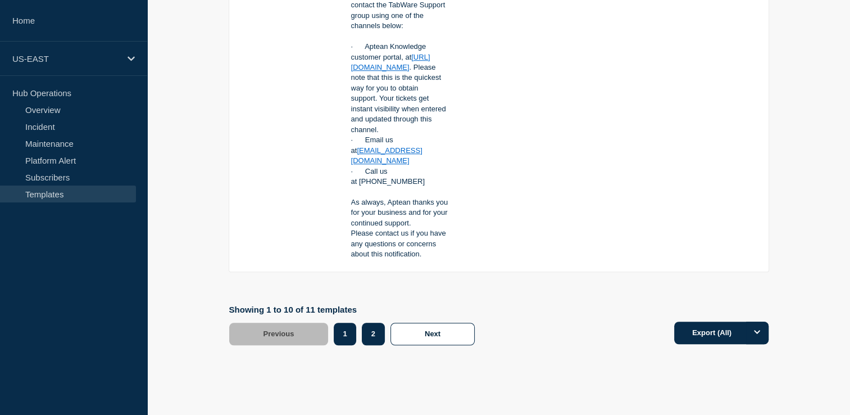
click at [377, 323] on button "2" at bounding box center [373, 334] width 23 height 22
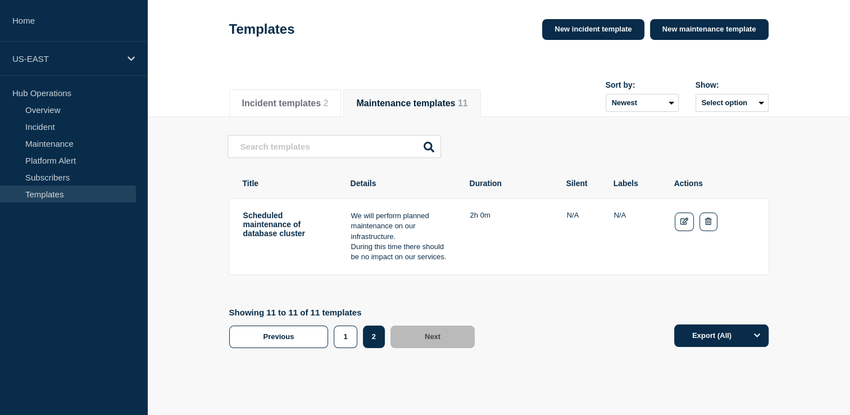
scroll to position [27, 0]
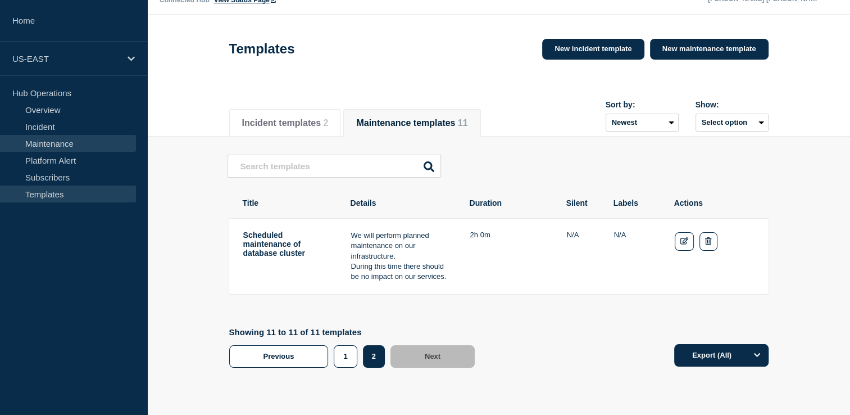
click at [70, 137] on link "Maintenance" at bounding box center [68, 143] width 136 height 17
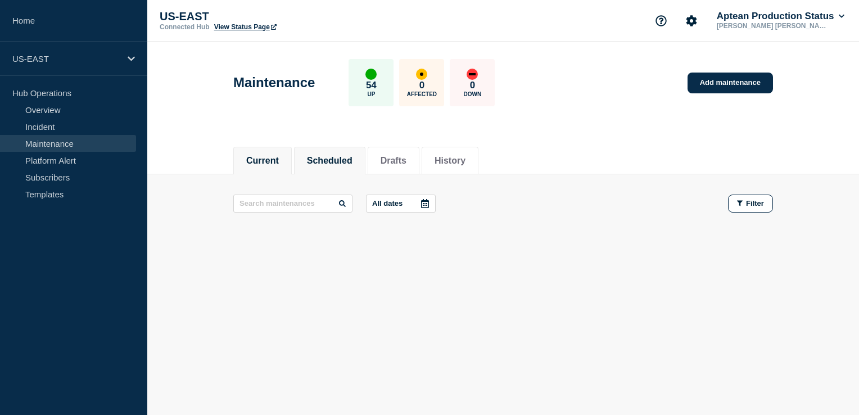
click at [342, 156] on button "Scheduled" at bounding box center [330, 161] width 46 height 10
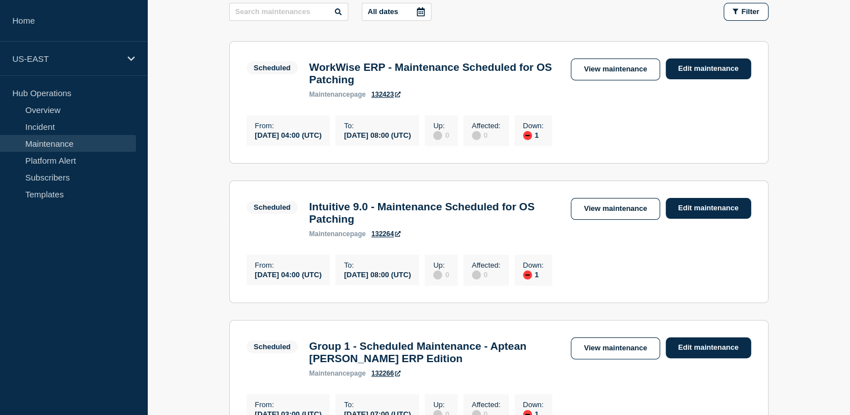
scroll to position [169, 0]
